Goal: Information Seeking & Learning: Learn about a topic

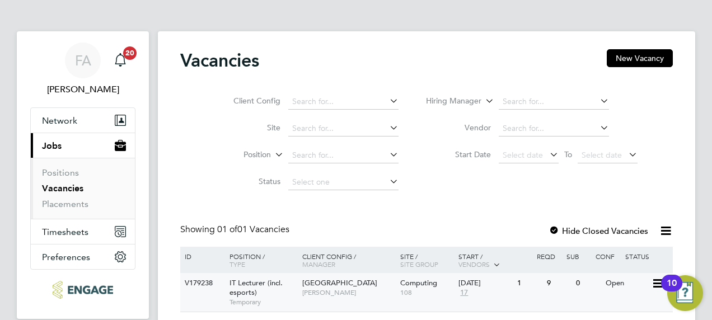
scroll to position [46, 0]
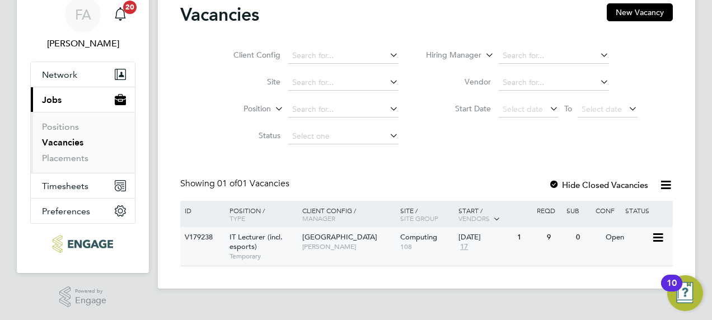
click at [203, 249] on div "V179238 IT Lecturer (incl. esports) Temporary Tower Hamlets Campus Fraz Arshad …" at bounding box center [426, 246] width 493 height 39
click at [242, 241] on span "IT Lecturer (incl. esports)" at bounding box center [256, 241] width 53 height 19
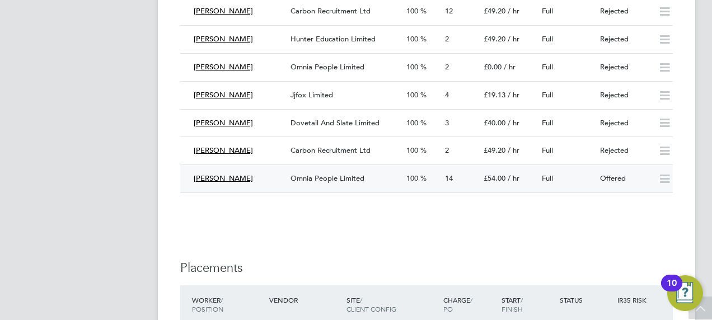
click at [236, 180] on span "[PERSON_NAME]" at bounding box center [223, 179] width 59 height 10
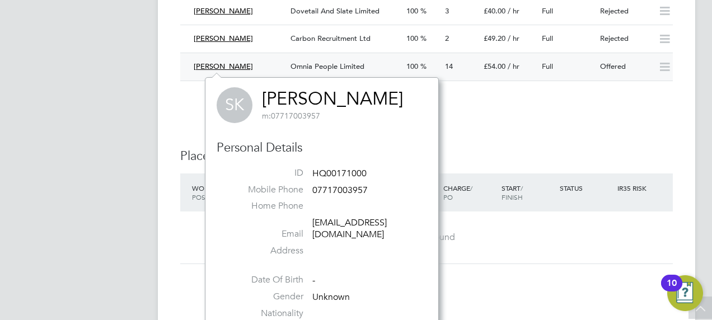
click at [212, 63] on span "[PERSON_NAME]" at bounding box center [223, 67] width 59 height 10
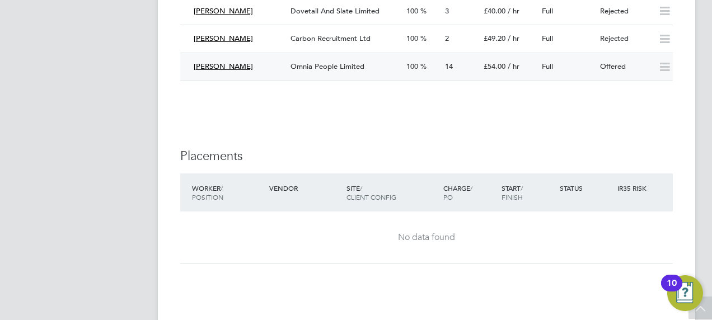
click at [454, 67] on div "14" at bounding box center [460, 67] width 39 height 18
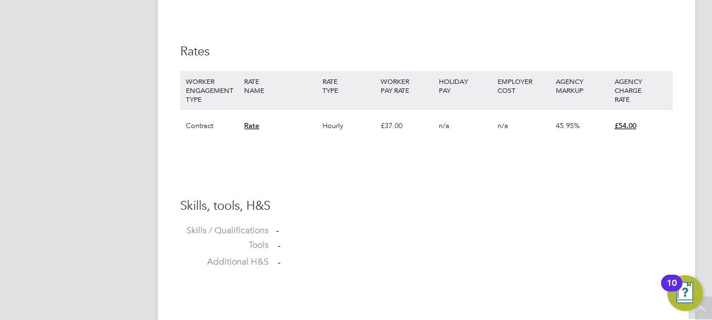
scroll to position [718, 0]
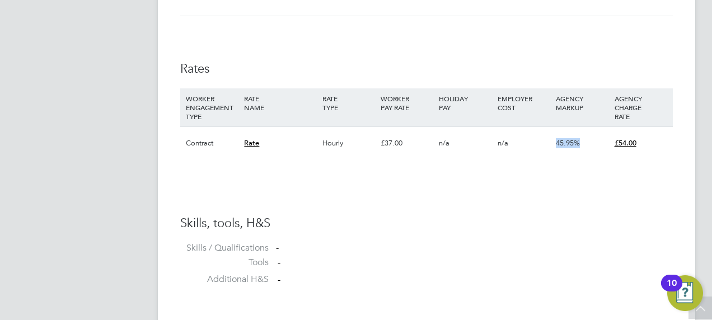
drag, startPoint x: 577, startPoint y: 142, endPoint x: 551, endPoint y: 146, distance: 26.5
click at [551, 146] on div "Contract Rate Hourly £37.00 n/a n/a 45.95% £54.00" at bounding box center [426, 143] width 493 height 33
drag, startPoint x: 551, startPoint y: 146, endPoint x: 615, endPoint y: 155, distance: 65.0
click at [615, 155] on div "£54.00" at bounding box center [641, 143] width 58 height 32
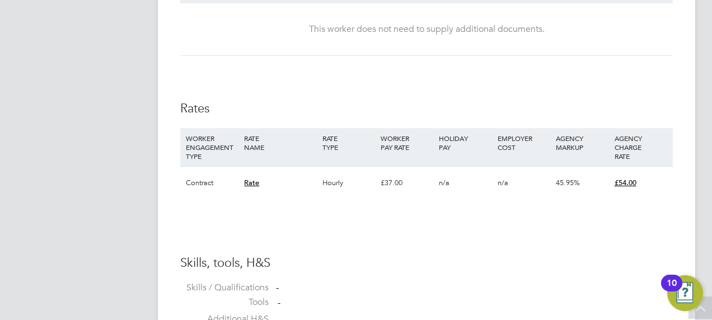
scroll to position [662, 0]
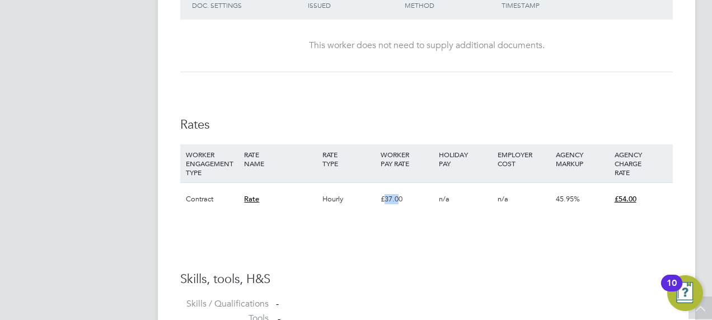
drag, startPoint x: 400, startPoint y: 198, endPoint x: 385, endPoint y: 200, distance: 15.3
click at [385, 200] on div "£37.00" at bounding box center [407, 199] width 58 height 32
drag, startPoint x: 385, startPoint y: 200, endPoint x: 401, endPoint y: 197, distance: 16.0
click at [401, 197] on div "£37.00" at bounding box center [407, 199] width 58 height 32
drag, startPoint x: 404, startPoint y: 197, endPoint x: 385, endPoint y: 200, distance: 19.3
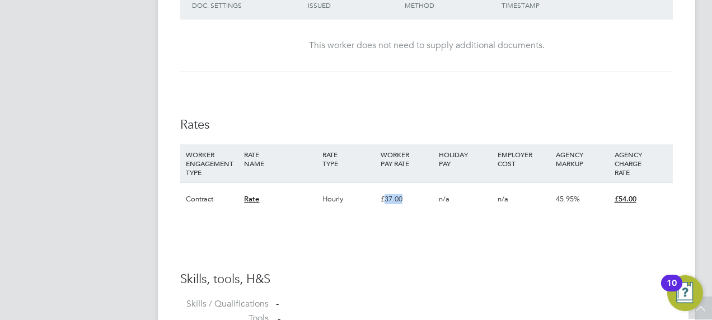
click at [385, 200] on div "£37.00" at bounding box center [407, 199] width 58 height 32
drag, startPoint x: 385, startPoint y: 200, endPoint x: 464, endPoint y: 226, distance: 82.5
click at [464, 226] on li "WORKER ENGAGEMENT TYPE RATE NAME RATE TYPE WORKER PAY RATE HOLIDAY PAY EMPLOYER…" at bounding box center [426, 185] width 493 height 82
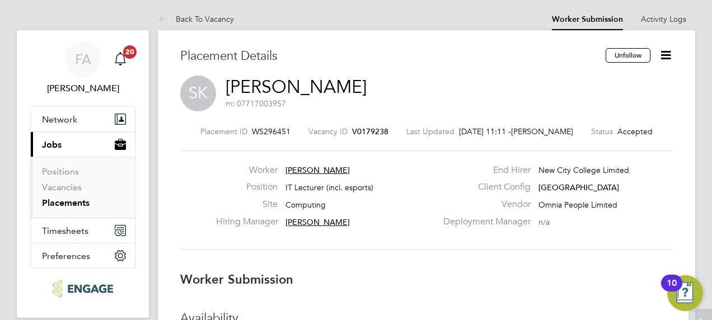
scroll to position [0, 0]
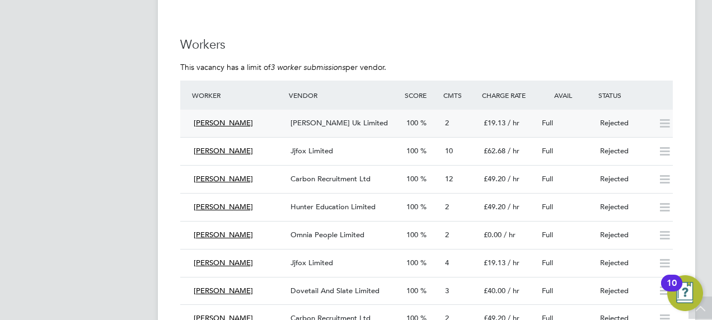
click at [667, 127] on icon at bounding box center [665, 123] width 14 height 9
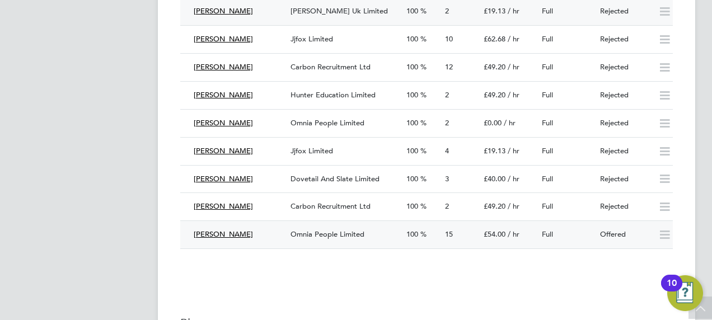
click at [447, 234] on span "15" at bounding box center [449, 235] width 8 height 10
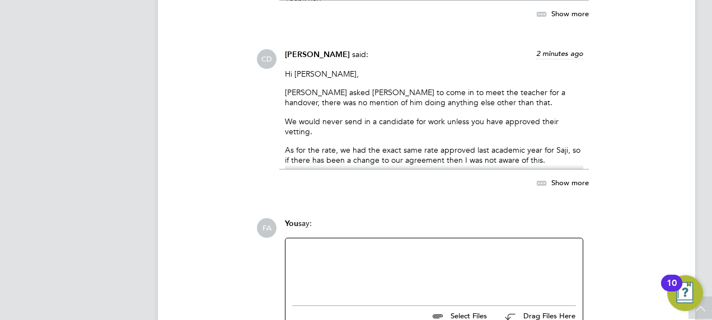
scroll to position [2397, 0]
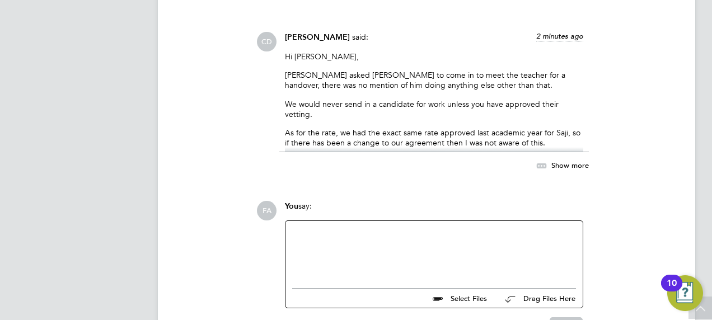
click at [581, 161] on span "Show more" at bounding box center [570, 166] width 38 height 10
